Goal: Task Accomplishment & Management: Use online tool/utility

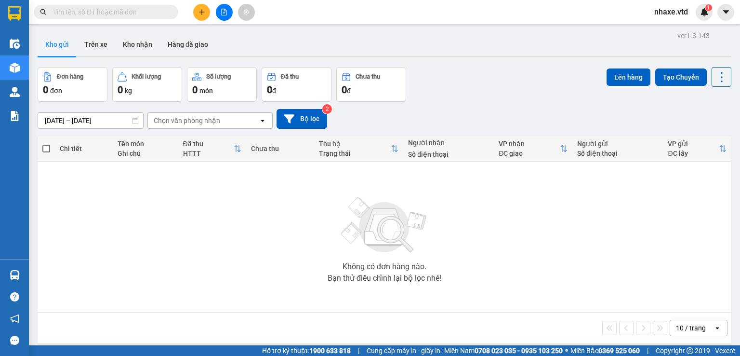
click at [125, 1] on div "Kết quả tìm kiếm ( 0 ) Bộ lọc No Data nhaxe.vtd 1" at bounding box center [370, 12] width 740 height 24
click at [126, 8] on input "text" at bounding box center [110, 12] width 114 height 11
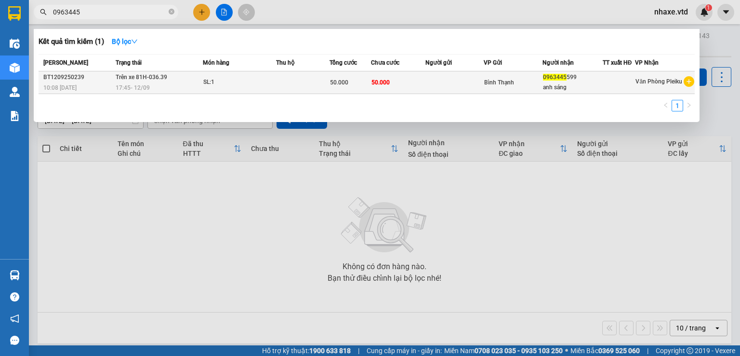
type input "0963445"
click at [438, 85] on td at bounding box center [455, 82] width 59 height 23
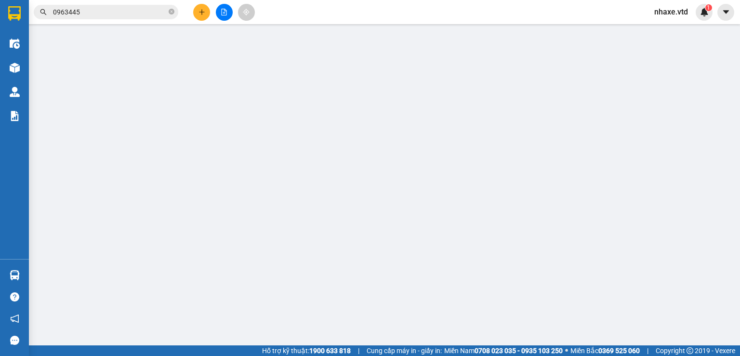
type input "0963445599"
type input "anh sáng"
type input "50.000"
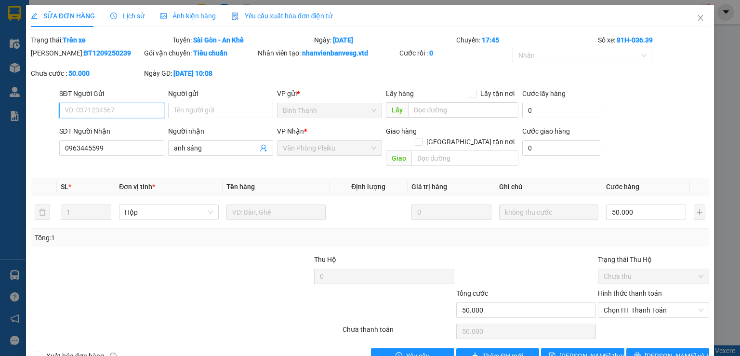
scroll to position [15, 0]
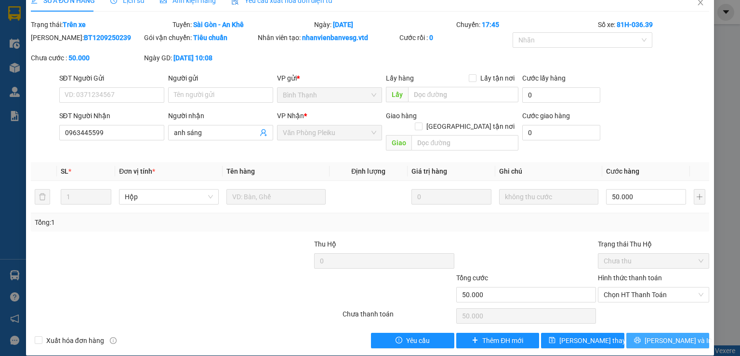
click at [647, 333] on button "[PERSON_NAME] và In" at bounding box center [668, 340] width 83 height 15
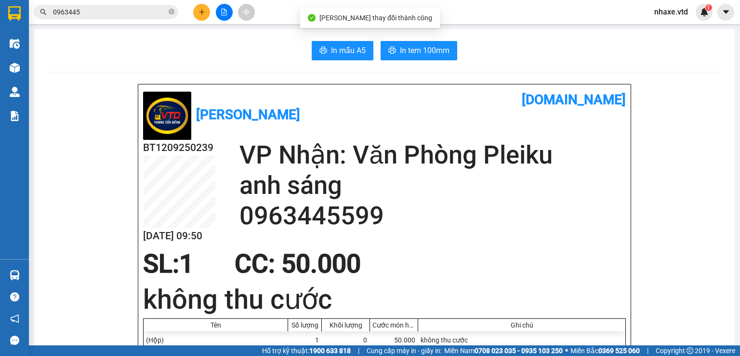
scroll to position [48, 0]
